Goal: Use online tool/utility: Utilize a website feature to perform a specific function

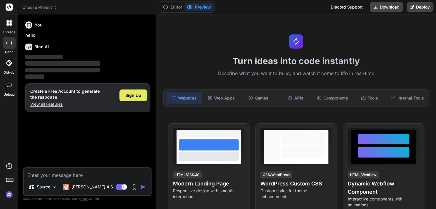
click at [134, 96] on span "Sign Up" at bounding box center [133, 95] width 16 height 6
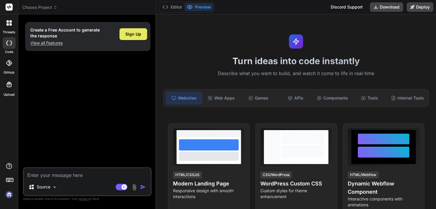
type textarea "x"
click at [230, 94] on div "Web Apps" at bounding box center [221, 98] width 36 height 12
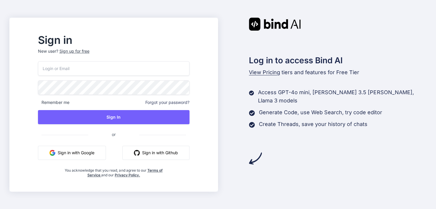
click at [185, 153] on button "Sign in with Github" at bounding box center [155, 153] width 67 height 14
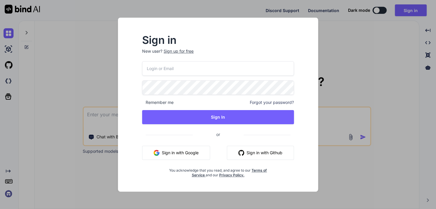
click at [281, 148] on button "Sign in with Github" at bounding box center [260, 153] width 67 height 14
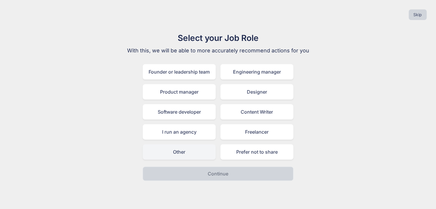
click at [193, 152] on div "Other" at bounding box center [179, 151] width 73 height 15
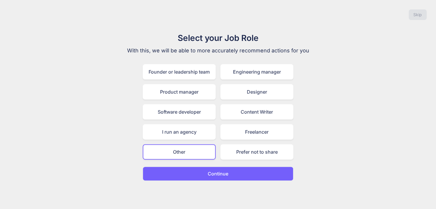
click at [199, 168] on button "Continue" at bounding box center [218, 174] width 151 height 14
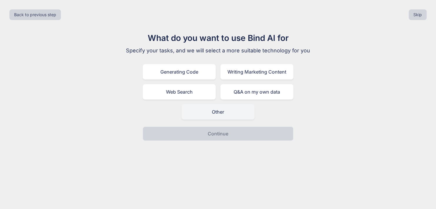
click at [213, 111] on div "Other" at bounding box center [218, 111] width 73 height 15
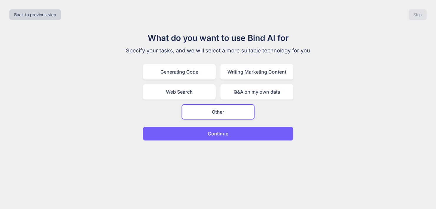
click at [213, 133] on p "Continue" at bounding box center [218, 133] width 21 height 7
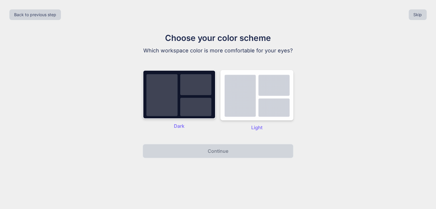
click at [200, 112] on img at bounding box center [179, 94] width 73 height 49
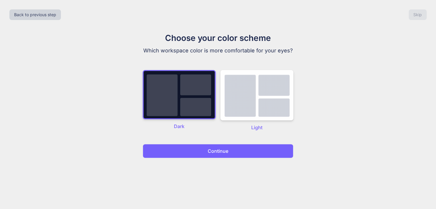
click at [219, 154] on p "Continue" at bounding box center [218, 150] width 21 height 7
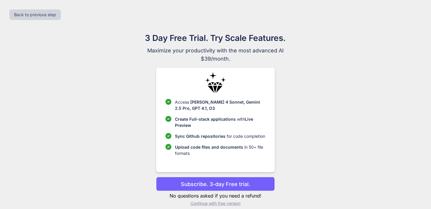
click at [218, 184] on p "Subscribe. 3-day Free trial." at bounding box center [215, 184] width 69 height 8
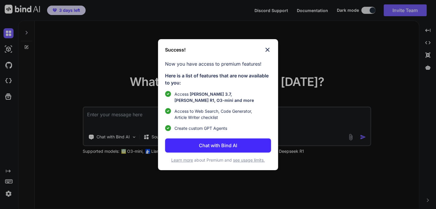
type textarea "x"
click at [260, 146] on button "Chat with Bind AI" at bounding box center [218, 145] width 106 height 14
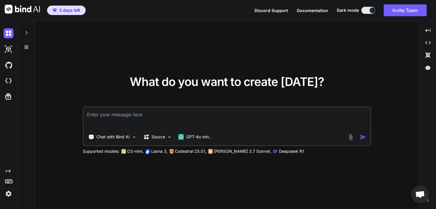
click at [249, 122] on textarea at bounding box center [227, 118] width 287 height 22
paste textarea "PROMPT: Aplicación Web “TOMALAR – Producción de Tomates” (guiada por Excel) 🎯 O…"
type textarea "PROMPT: Aplicación Web “TOMALAR – Producción de Tomates” (guiada por Excel) 🎯 O…"
type textarea "x"
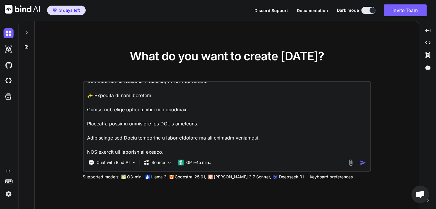
scroll to position [2353, 0]
type textarea "PROMPT: Aplicación Web “TOMALAR – Producción de Tomates” (guiada por Excel) 🎯 O…"
click at [363, 162] on img "button" at bounding box center [363, 162] width 6 height 6
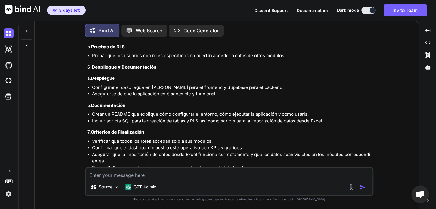
scroll to position [969, 0]
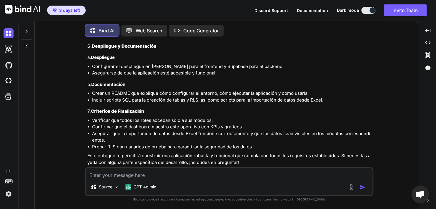
click at [19, 6] on img at bounding box center [22, 9] width 35 height 9
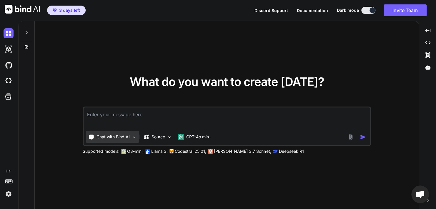
click at [119, 137] on p "Chat with Bind AI" at bounding box center [113, 137] width 33 height 6
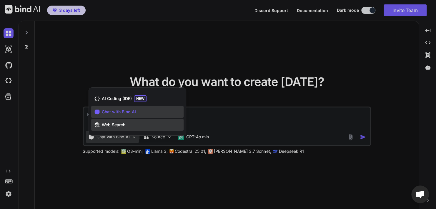
click at [142, 126] on div "Web Search" at bounding box center [137, 125] width 92 height 12
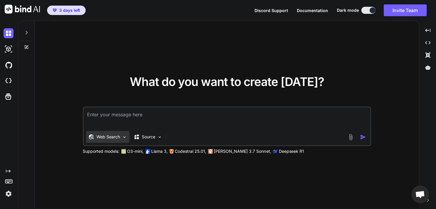
click at [121, 136] on div "Web Search" at bounding box center [107, 137] width 43 height 12
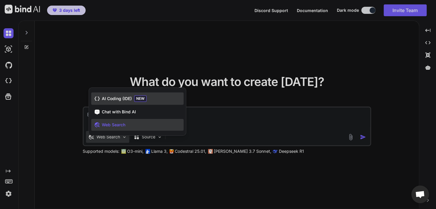
click at [144, 96] on span "NEW" at bounding box center [140, 98] width 12 height 6
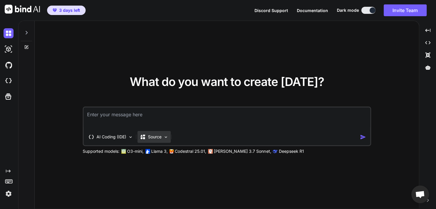
click at [147, 136] on div "Source" at bounding box center [151, 137] width 22 height 6
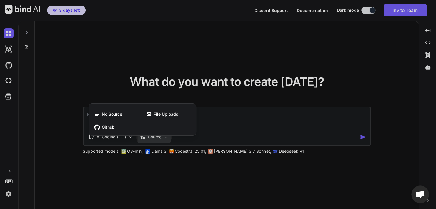
click at [147, 136] on div "No Source File Uploads Github" at bounding box center [143, 119] width 108 height 32
click at [247, 131] on div at bounding box center [218, 104] width 436 height 209
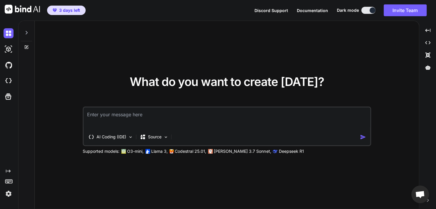
click at [225, 119] on textarea at bounding box center [227, 118] width 287 height 22
paste textarea "LOREMI: Dolorsitam Con “ADIPISC – Elitseddoe te Incidid” (utlabo etd Magna) 🎯 A…"
type textarea "x"
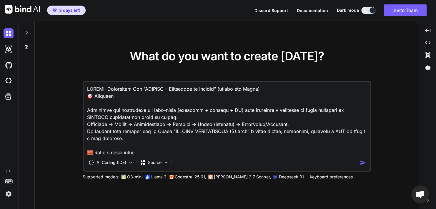
scroll to position [2352, 0]
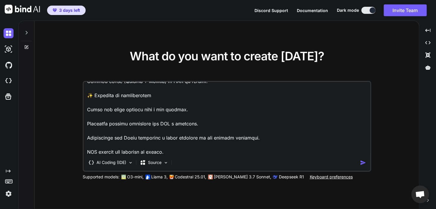
type textarea "LOREMI: Dolorsitam Con “ADIPISC – Elitseddoe te Incidid” (utlabo etd Magna) 🎯 A…"
click at [360, 163] on div "AI Coding (IDE) Source" at bounding box center [222, 163] width 276 height 12
click at [363, 165] on img "button" at bounding box center [363, 162] width 6 height 6
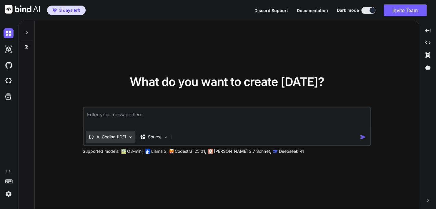
click at [111, 142] on div "AI Coding (IDE)" at bounding box center [110, 137] width 49 height 12
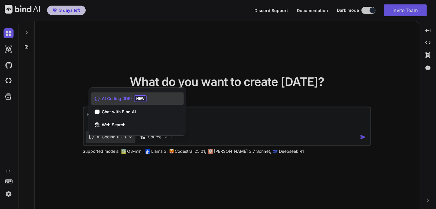
click at [111, 142] on div at bounding box center [218, 104] width 436 height 209
type textarea "x"
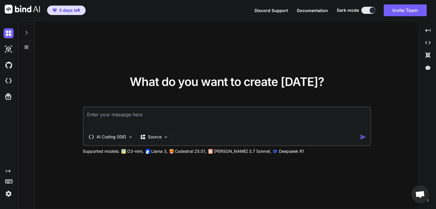
click at [212, 123] on textarea at bounding box center [227, 118] width 287 height 22
paste textarea "LOREMI: Dolorsitam Con “ADIPISC – Elitseddoe te Incidid” (utlabo etd Magna) 🎯 A…"
type textarea "LOREMI: Dolorsitam Con “ADIPISC – Elitseddoe te Incidid” (utlabo etd Magna) 🎯 A…"
type textarea "x"
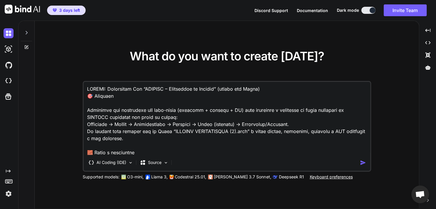
scroll to position [2352, 0]
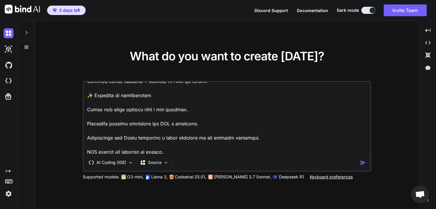
type textarea "LOREMI: Dolorsitam Con “ADIPISC – Elitseddoe te Incidid” (utlabo etd Magna) 🎯 A…"
click at [366, 162] on img "button" at bounding box center [363, 162] width 6 height 6
